Goal: Transaction & Acquisition: Purchase product/service

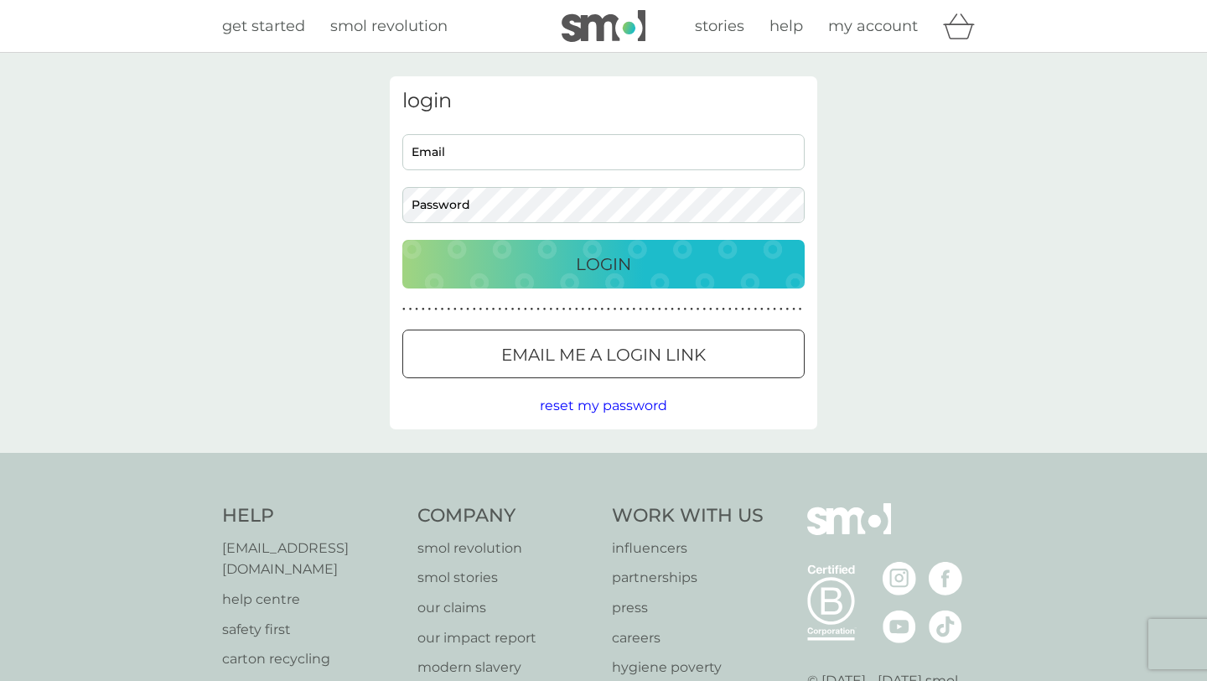
click at [634, 161] on input "Email" at bounding box center [603, 152] width 402 height 36
type input "[EMAIL_ADDRESS][DOMAIN_NAME]"
click at [535, 342] on p "Email me a login link" at bounding box center [603, 354] width 204 height 27
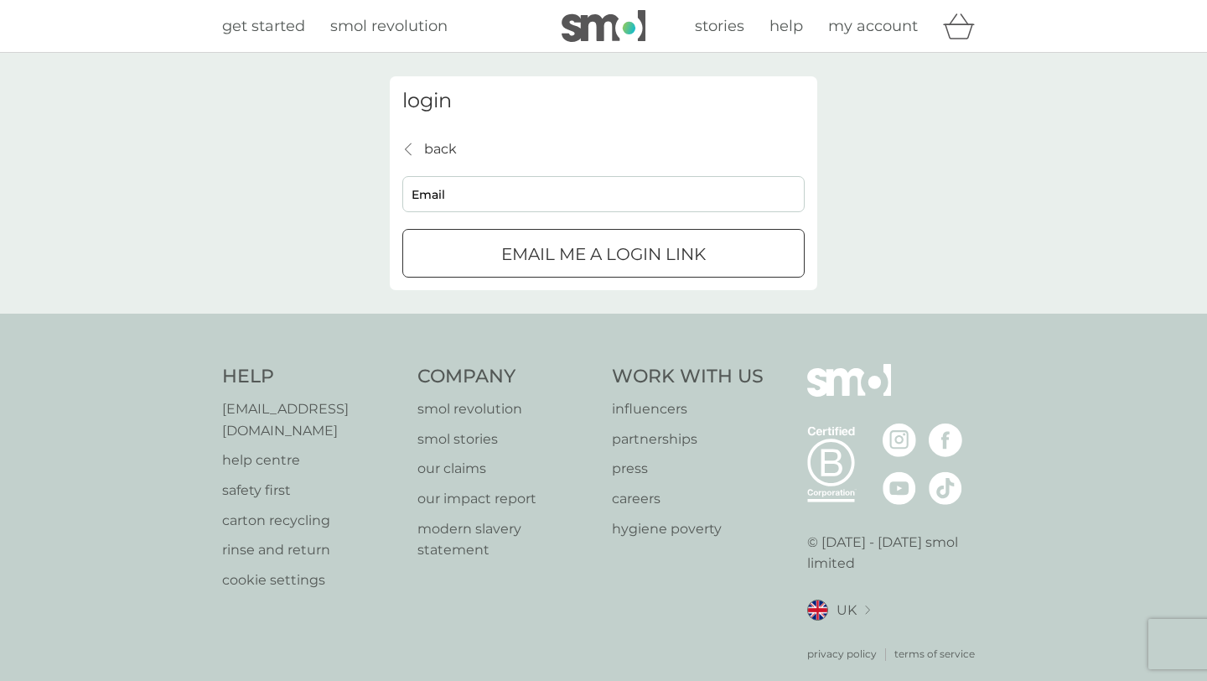
click at [653, 194] on input "Email" at bounding box center [603, 194] width 402 height 36
type input "[EMAIL_ADDRESS][DOMAIN_NAME]"
click button "Email me a login link" at bounding box center [603, 253] width 402 height 49
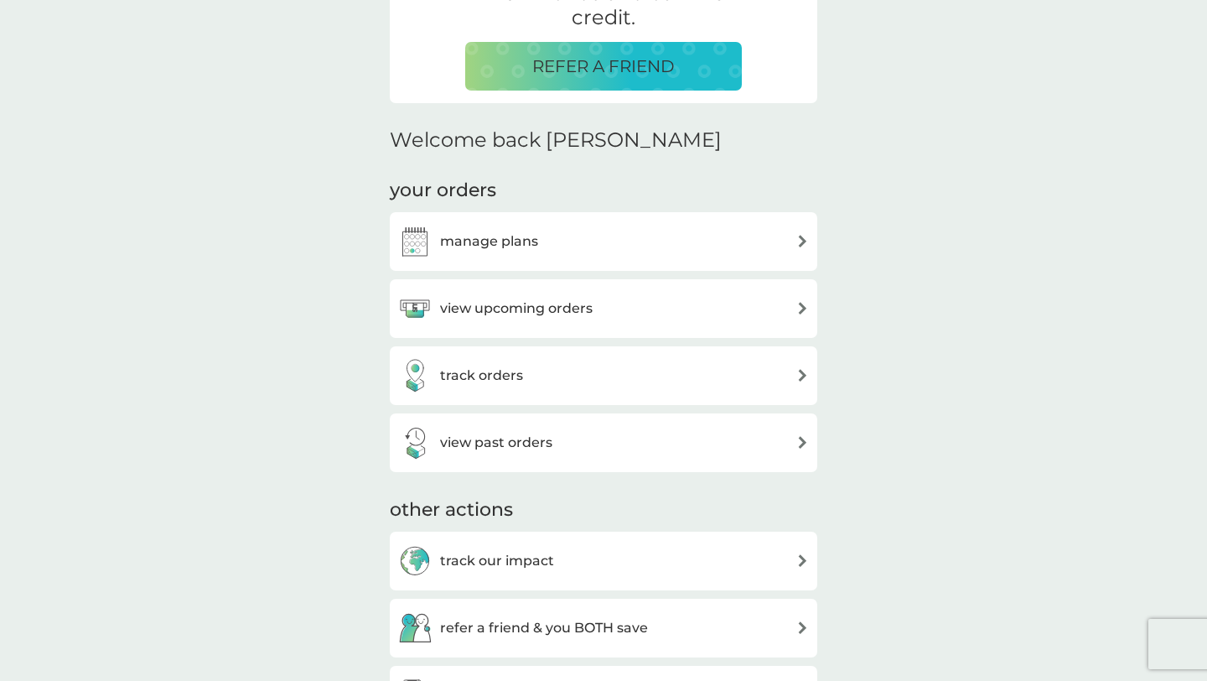
scroll to position [388, 0]
click at [575, 301] on h3 "view upcoming orders" at bounding box center [516, 309] width 153 height 22
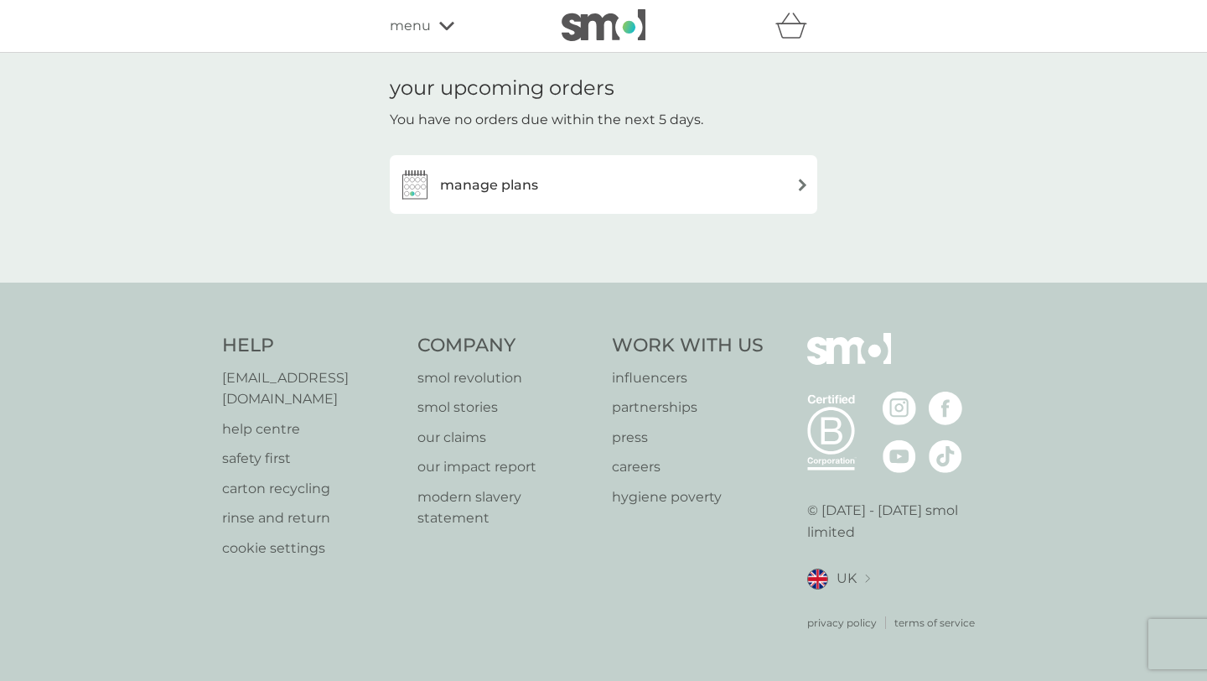
click at [568, 199] on div "manage plans" at bounding box center [603, 185] width 411 height 34
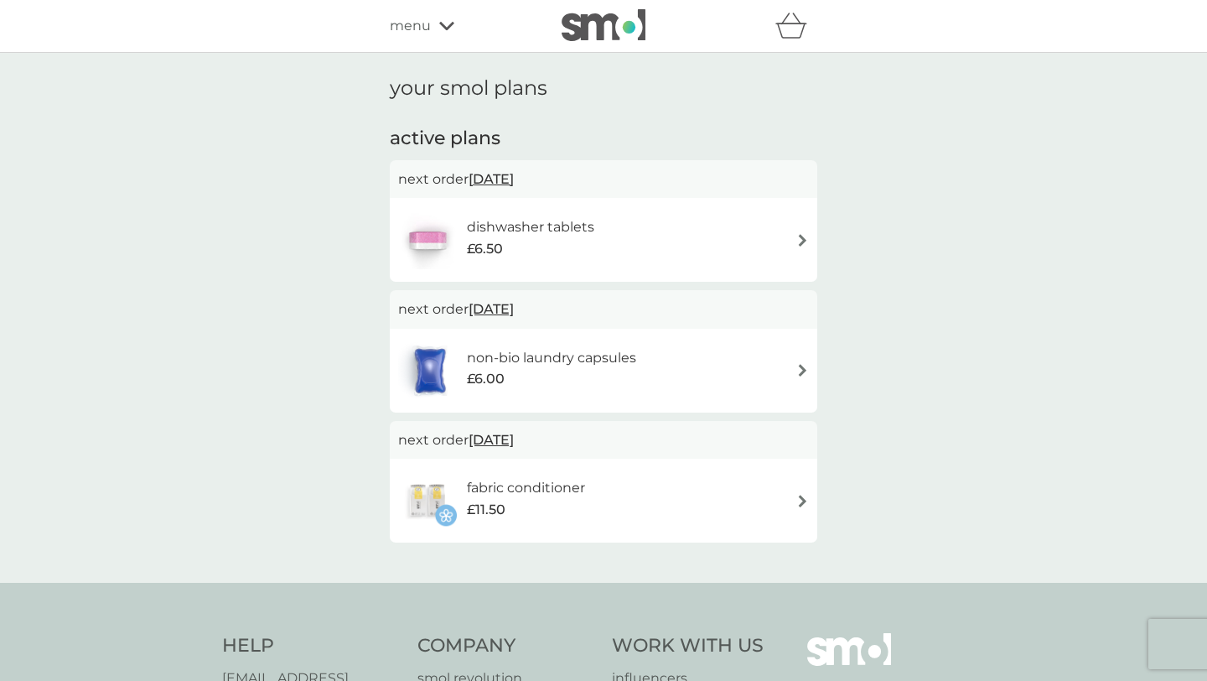
click at [468, 140] on h2 "active plans" at bounding box center [603, 139] width 427 height 26
click at [896, 470] on div "your smol plans active plans next order 14 Sep 2025 dishwasher tablets £6.50 ne…" at bounding box center [603, 318] width 1207 height 530
click at [519, 368] on div "£6.00" at bounding box center [551, 379] width 169 height 22
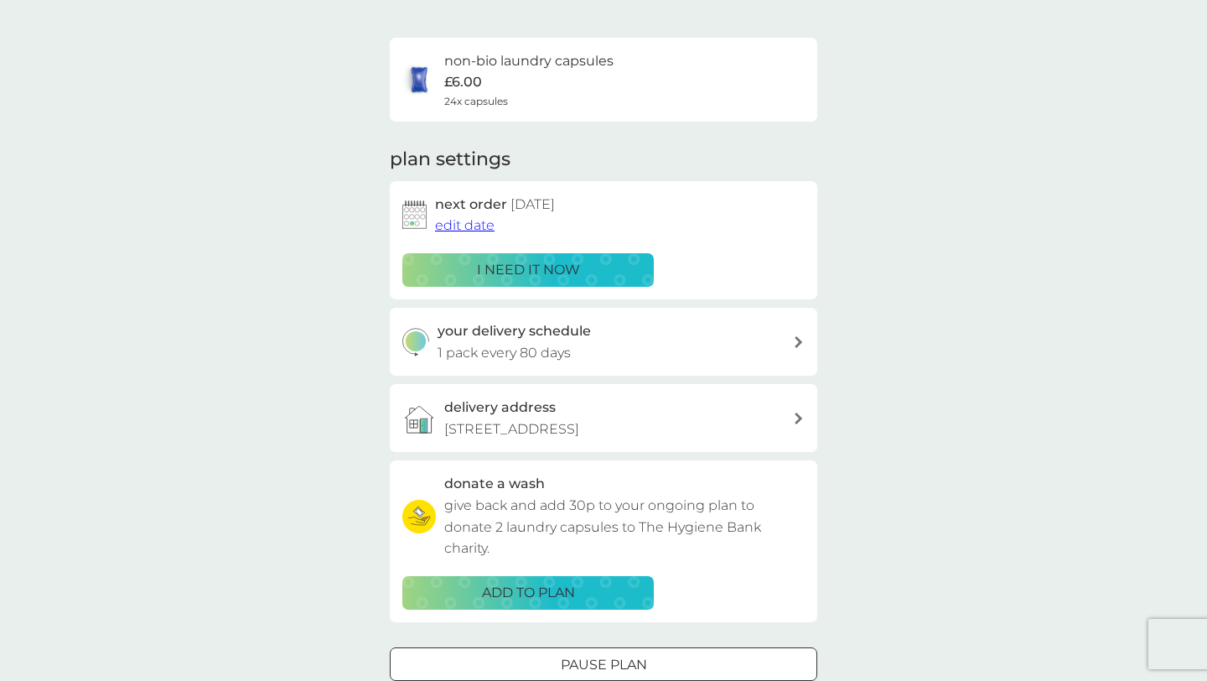
scroll to position [111, 0]
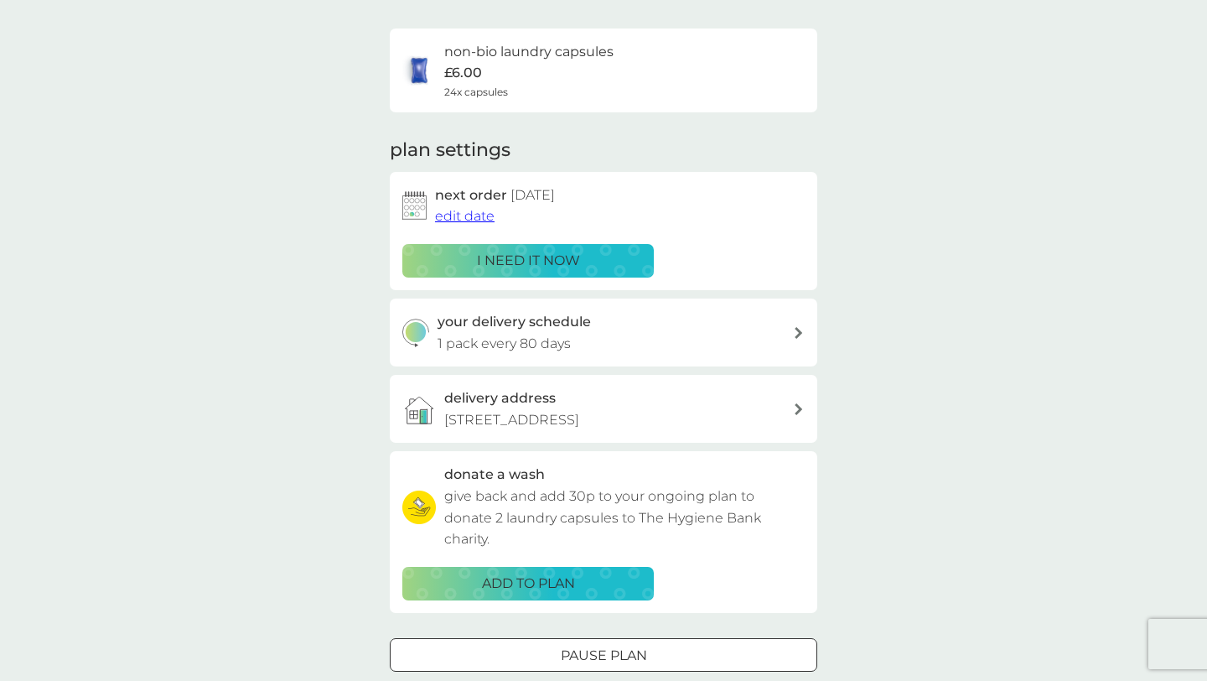
click at [558, 271] on p "i need it now" at bounding box center [528, 261] width 103 height 22
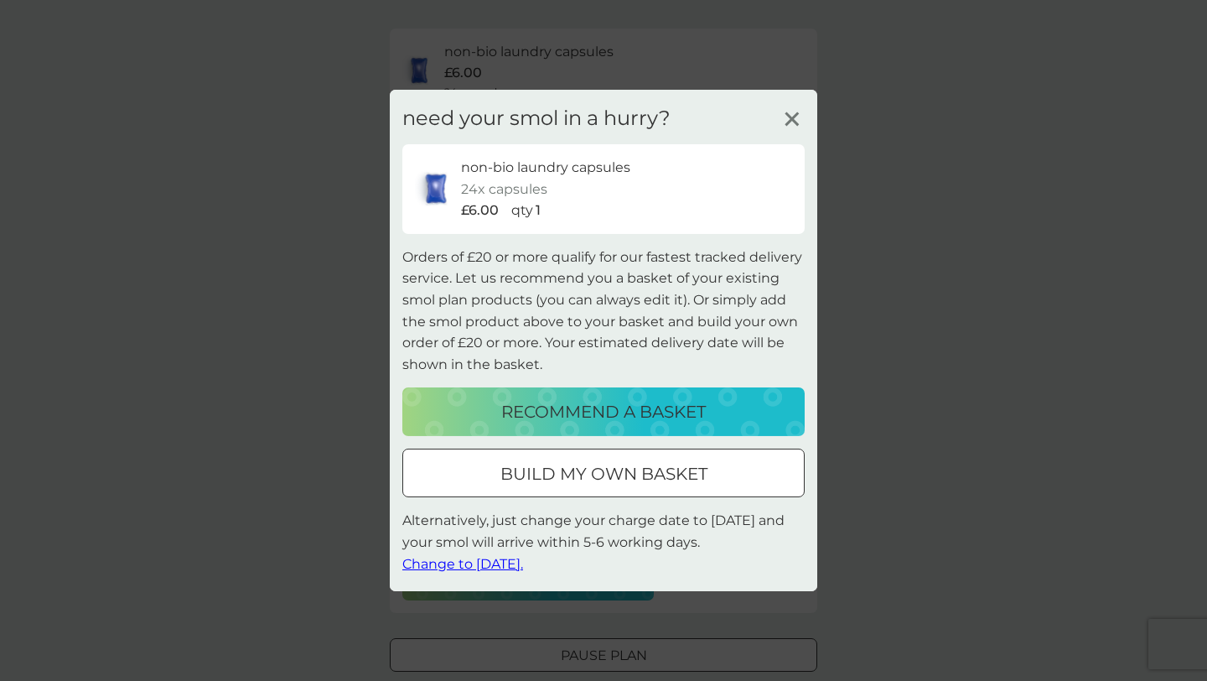
click at [632, 422] on p "recommend a basket" at bounding box center [603, 411] width 204 height 27
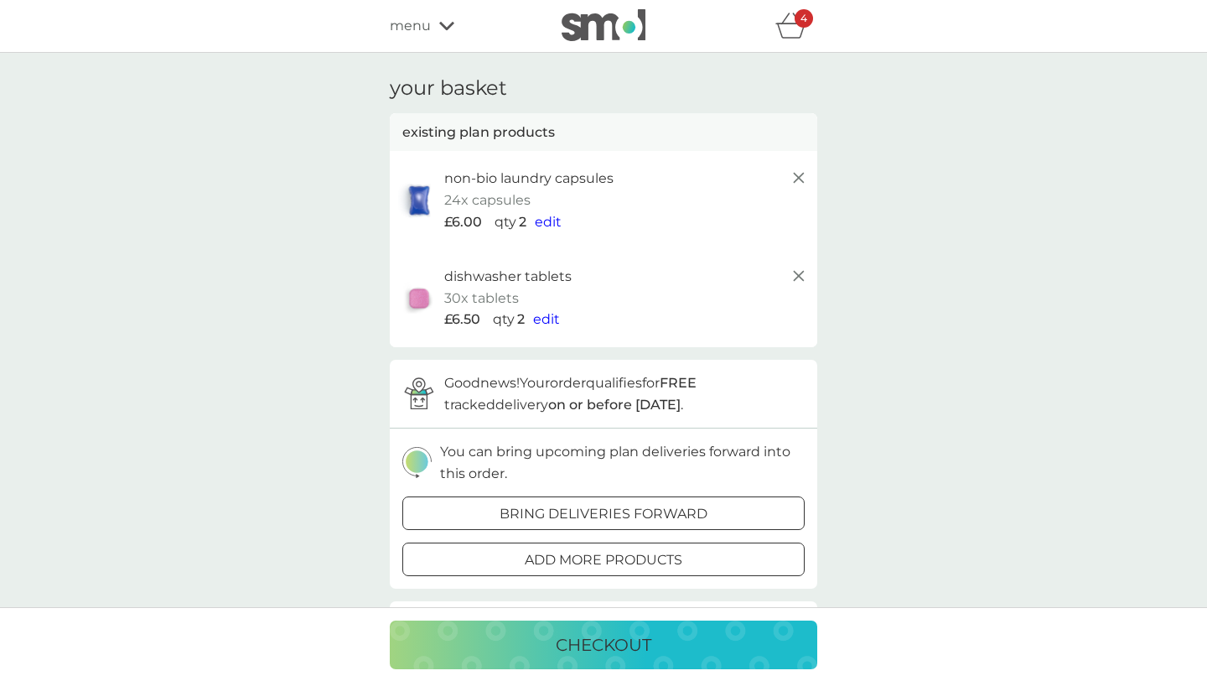
click at [792, 276] on icon at bounding box center [799, 276] width 20 height 20
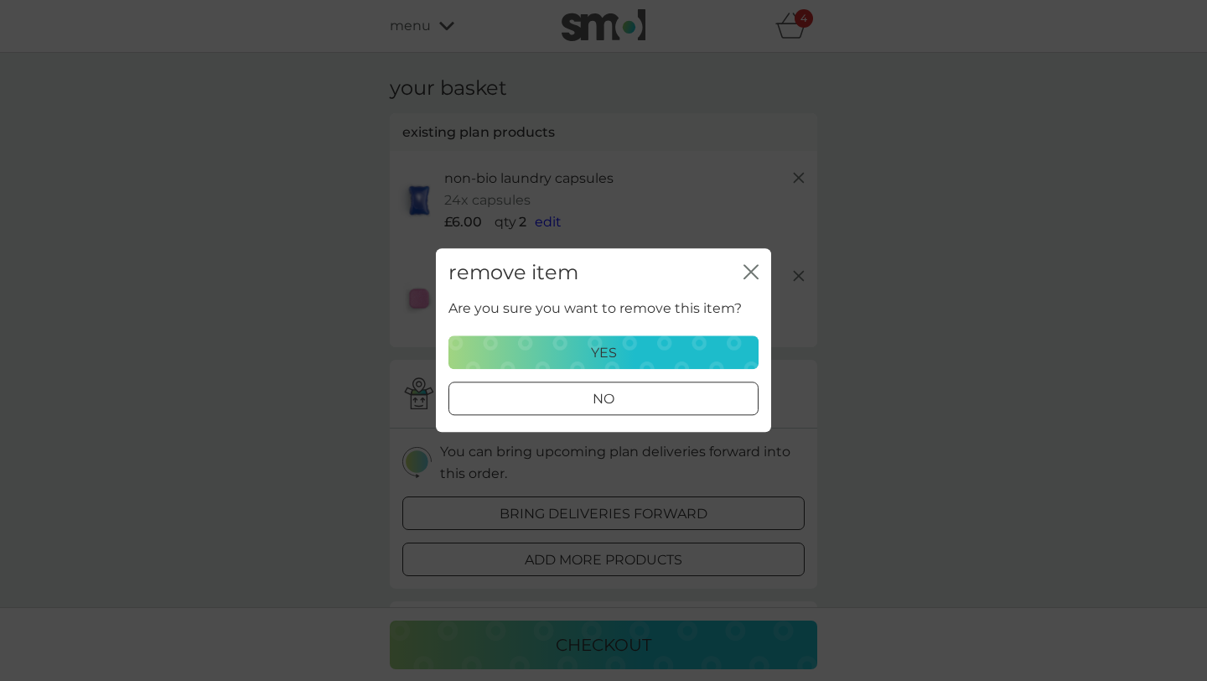
click at [666, 345] on div "yes" at bounding box center [603, 353] width 288 height 22
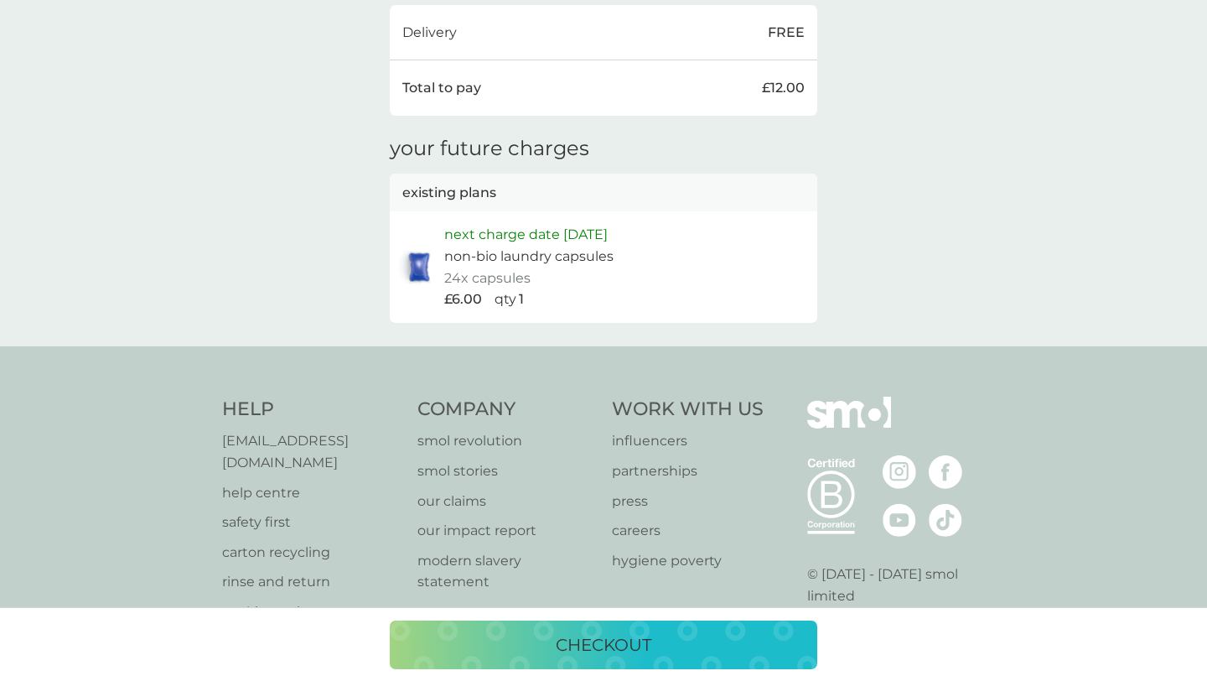
scroll to position [638, 0]
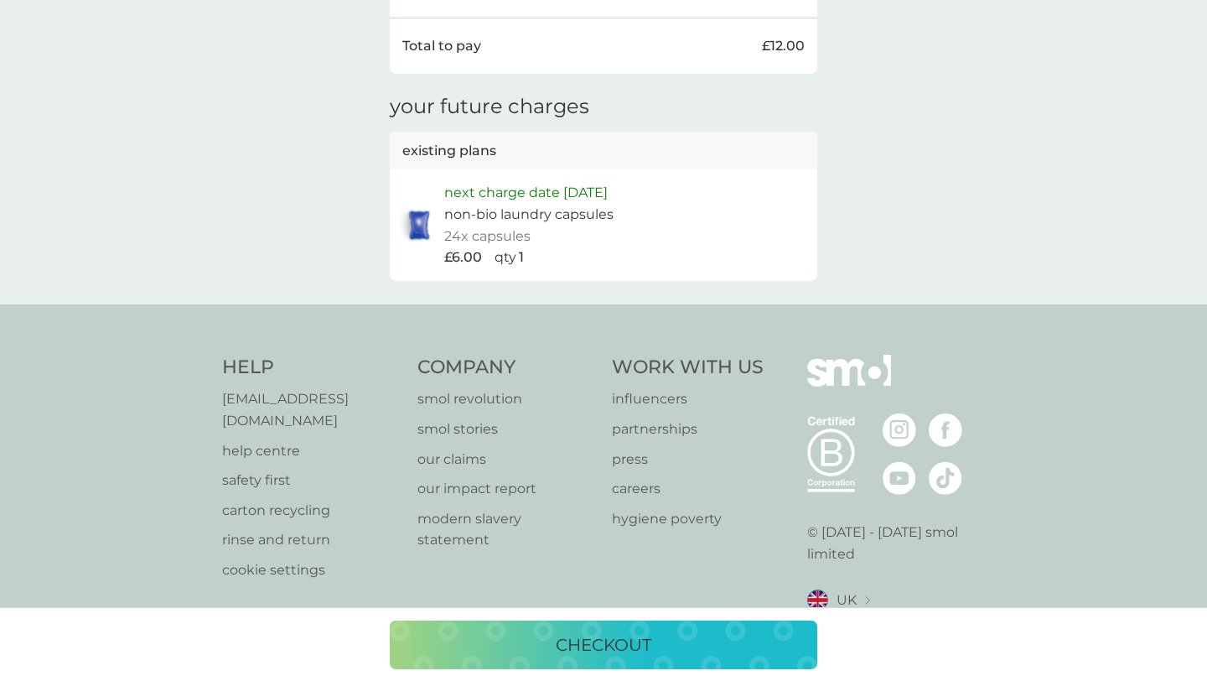
click at [639, 650] on p "checkout" at bounding box center [604, 644] width 96 height 27
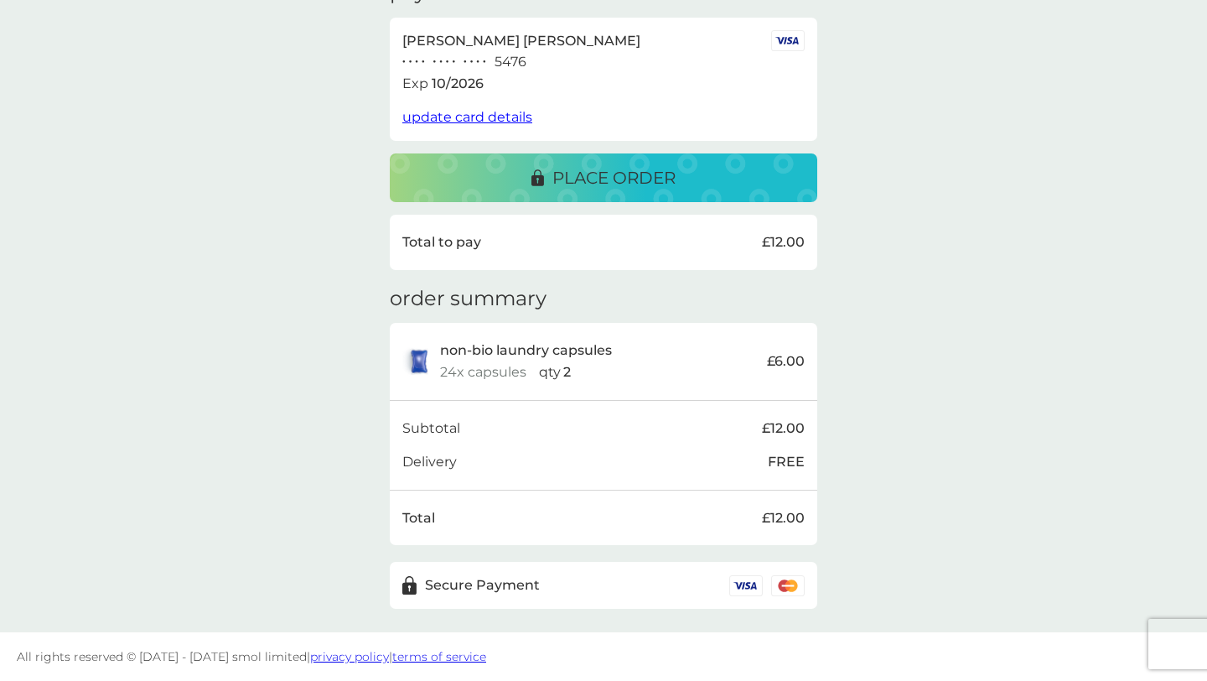
scroll to position [282, 0]
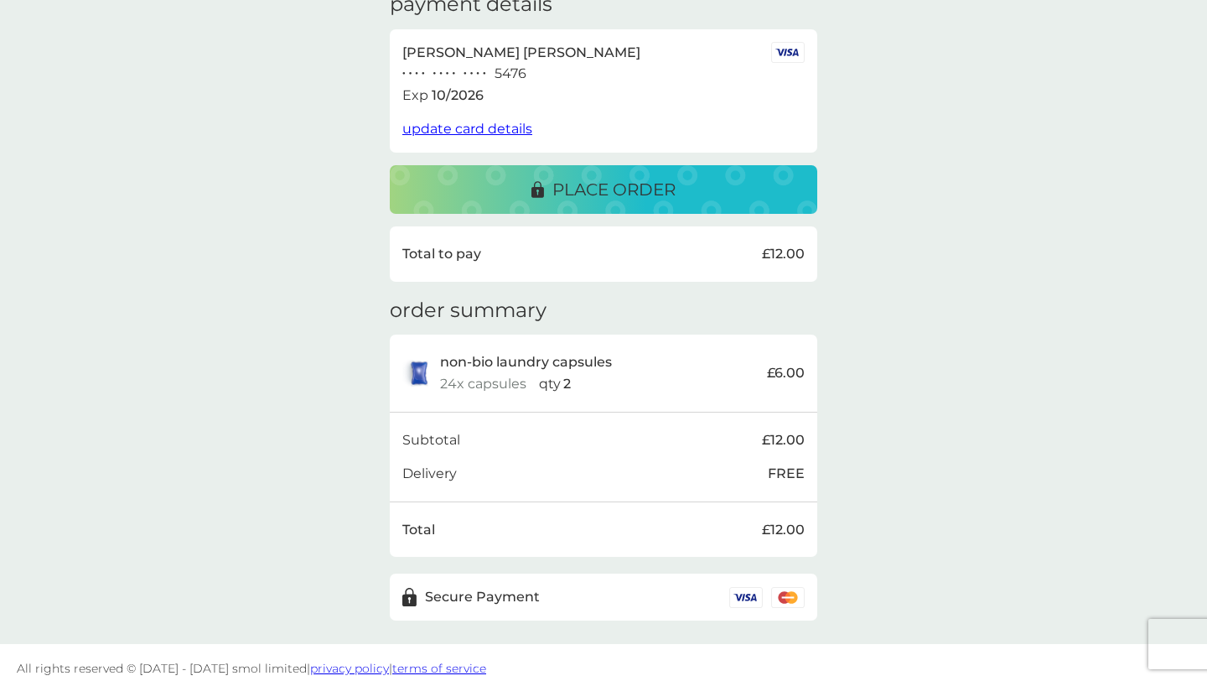
click at [586, 202] on p "place order" at bounding box center [613, 189] width 123 height 27
